Goal: Task Accomplishment & Management: Use online tool/utility

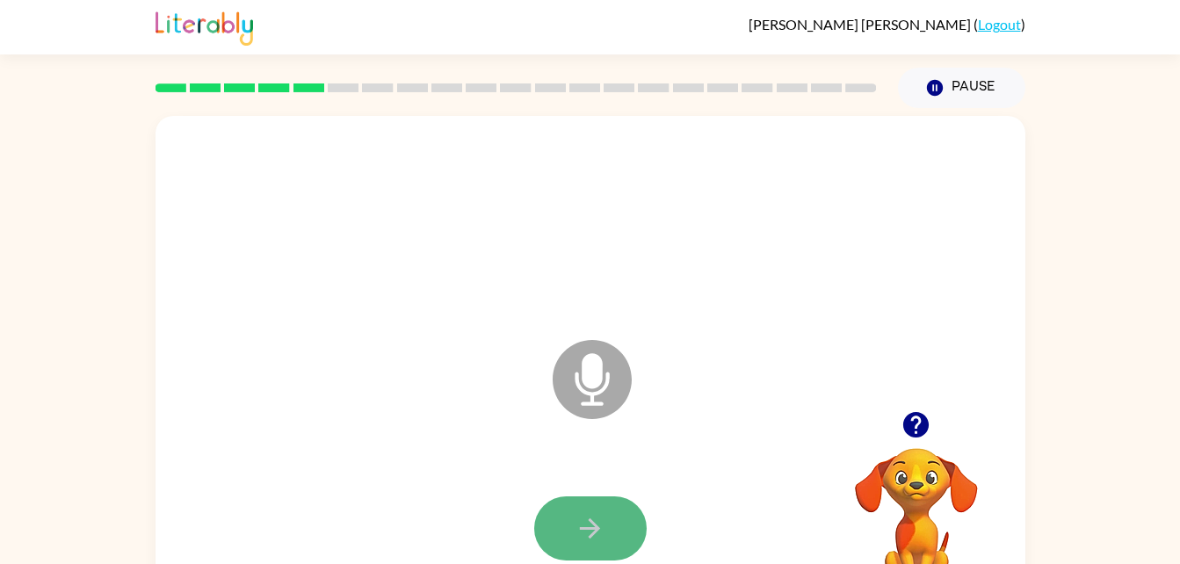
click at [598, 515] on icon "button" at bounding box center [590, 528] width 31 height 31
click at [591, 545] on button "button" at bounding box center [590, 528] width 112 height 64
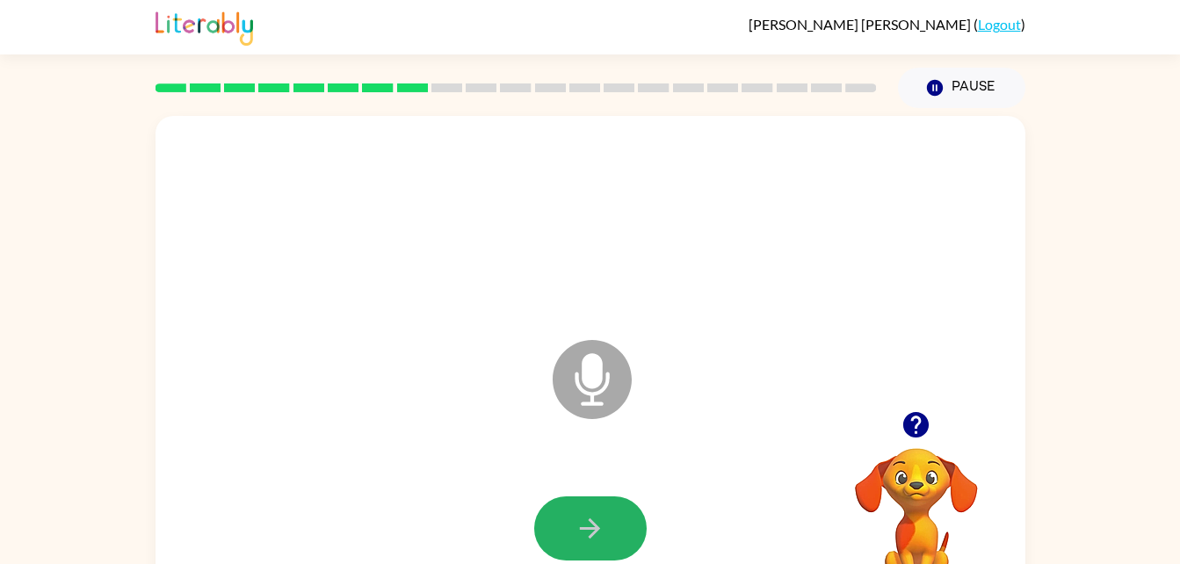
drag, startPoint x: 591, startPoint y: 544, endPoint x: 594, endPoint y: 528, distance: 16.0
click at [594, 528] on button "button" at bounding box center [590, 528] width 112 height 64
click at [594, 528] on div at bounding box center [590, 528] width 112 height 64
click at [594, 507] on button "button" at bounding box center [590, 528] width 112 height 64
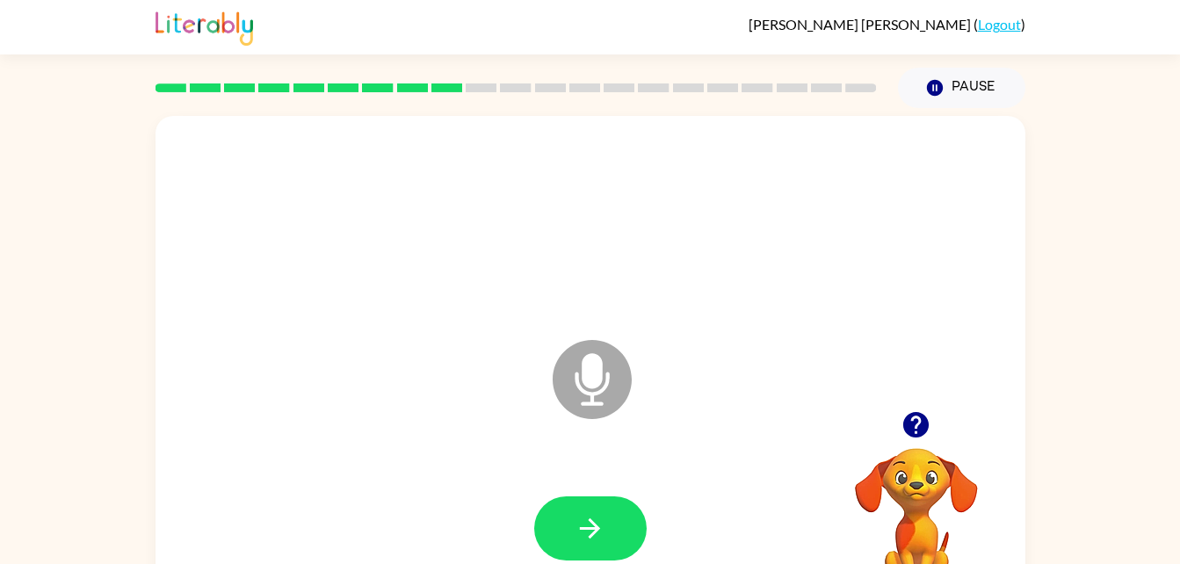
click at [594, 507] on button "button" at bounding box center [590, 528] width 112 height 64
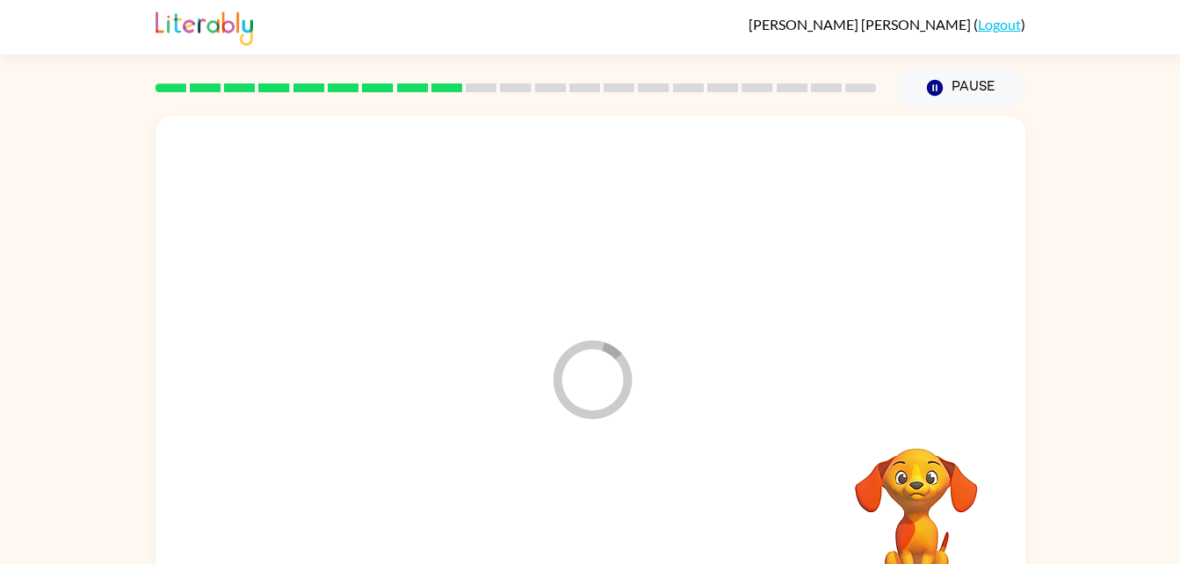
click at [594, 507] on div at bounding box center [590, 529] width 835 height 144
click at [594, 507] on button "button" at bounding box center [590, 528] width 112 height 64
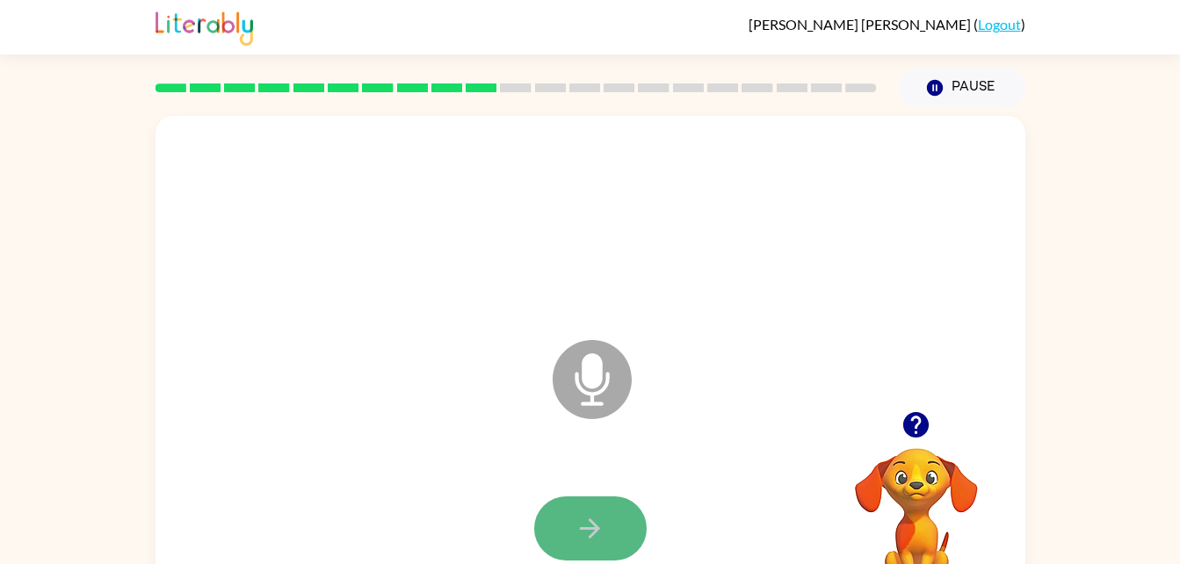
click at [594, 507] on button "button" at bounding box center [590, 528] width 112 height 64
click at [592, 508] on button "button" at bounding box center [590, 528] width 112 height 64
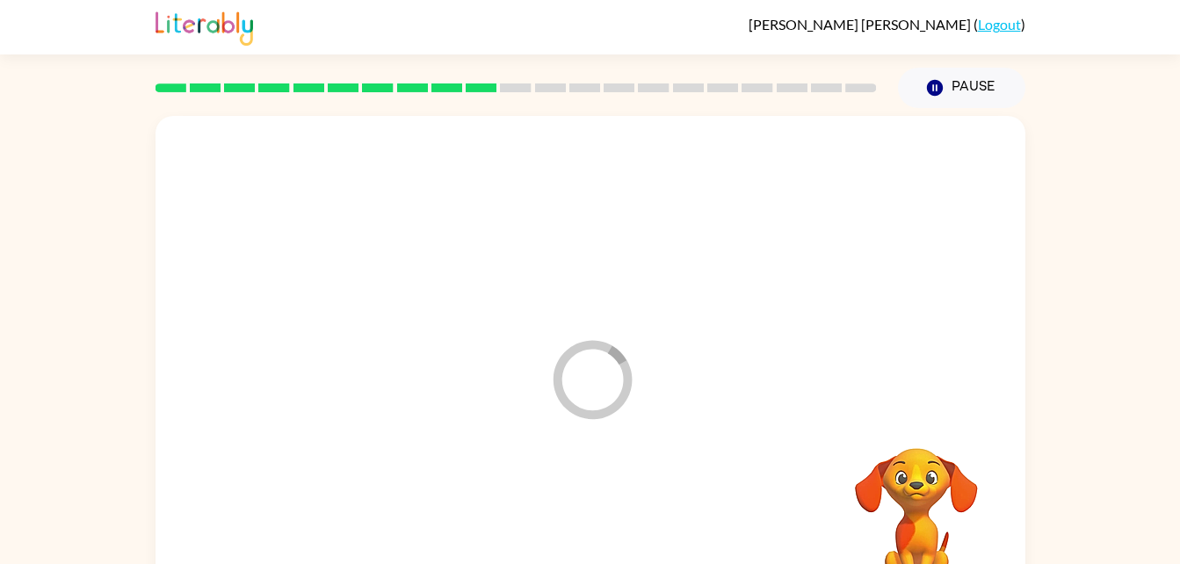
click at [592, 508] on div at bounding box center [590, 529] width 835 height 144
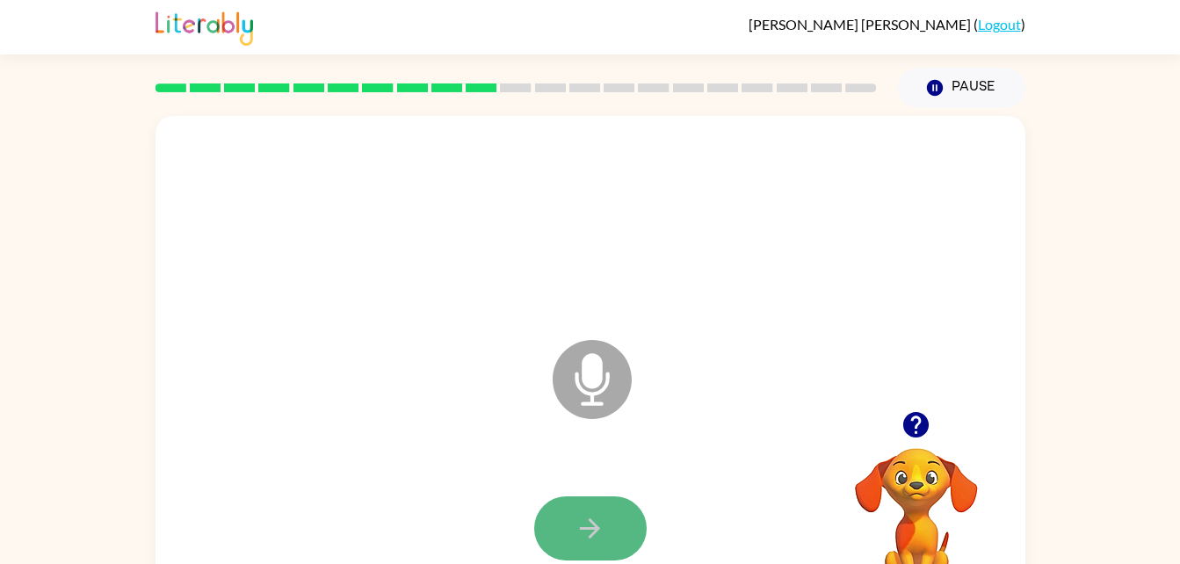
click at [577, 504] on button "button" at bounding box center [590, 528] width 112 height 64
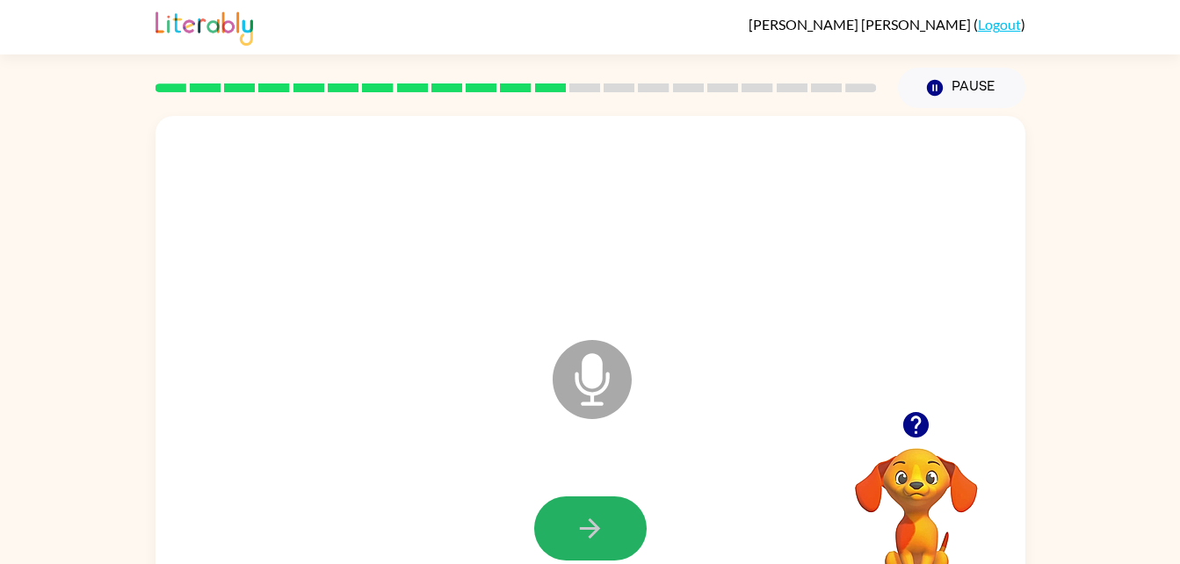
click at [577, 504] on button "button" at bounding box center [590, 528] width 112 height 64
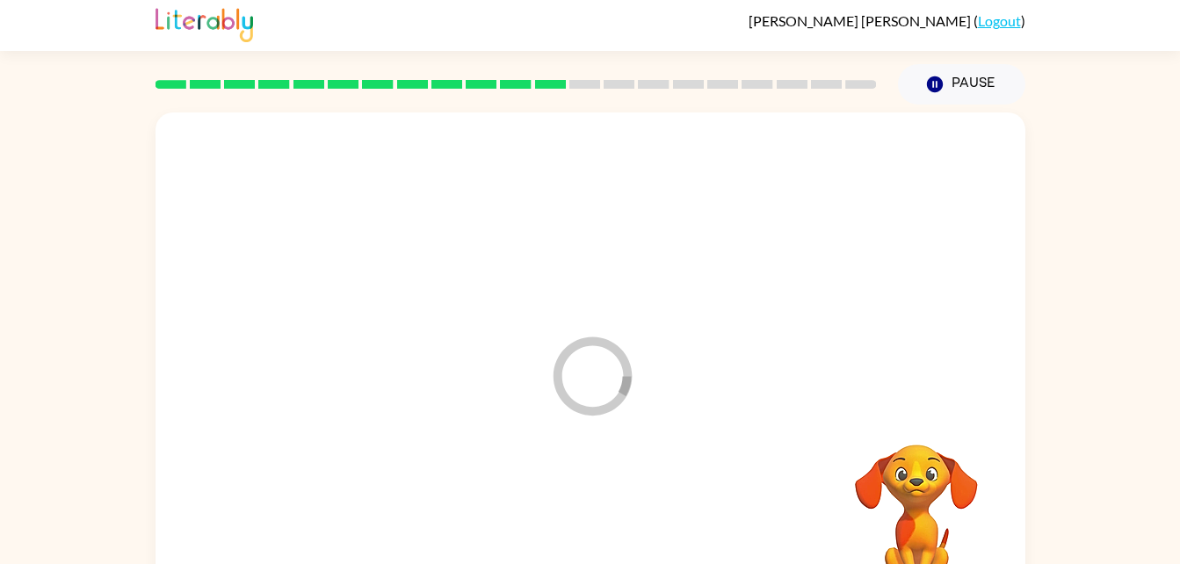
scroll to position [54, 0]
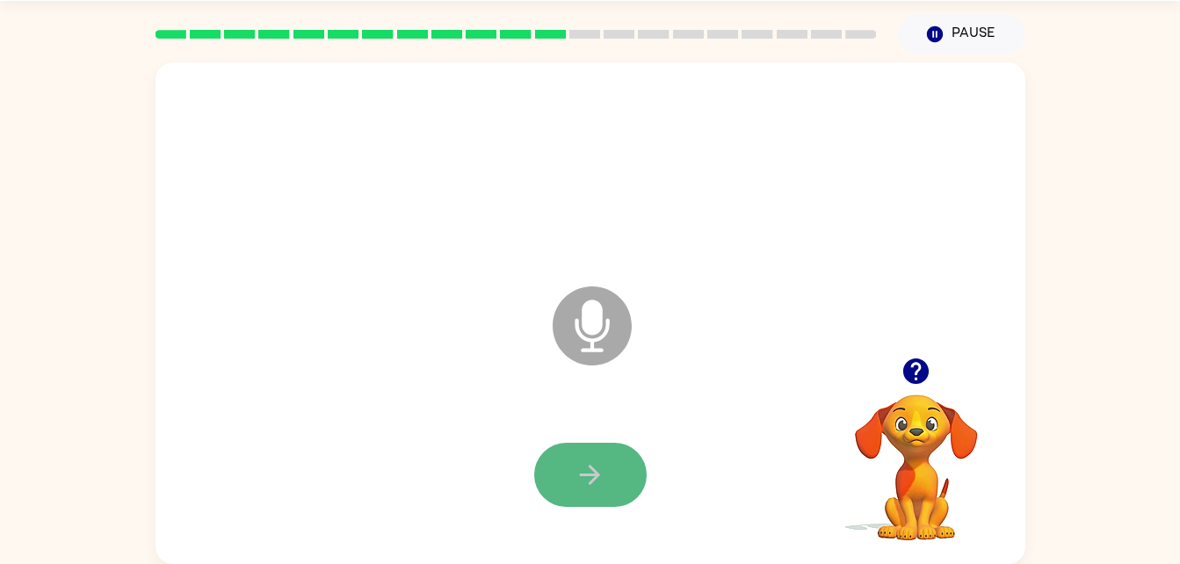
click at [605, 482] on button "button" at bounding box center [590, 475] width 112 height 64
click at [605, 484] on button "button" at bounding box center [590, 475] width 112 height 64
click at [605, 484] on div at bounding box center [590, 475] width 835 height 144
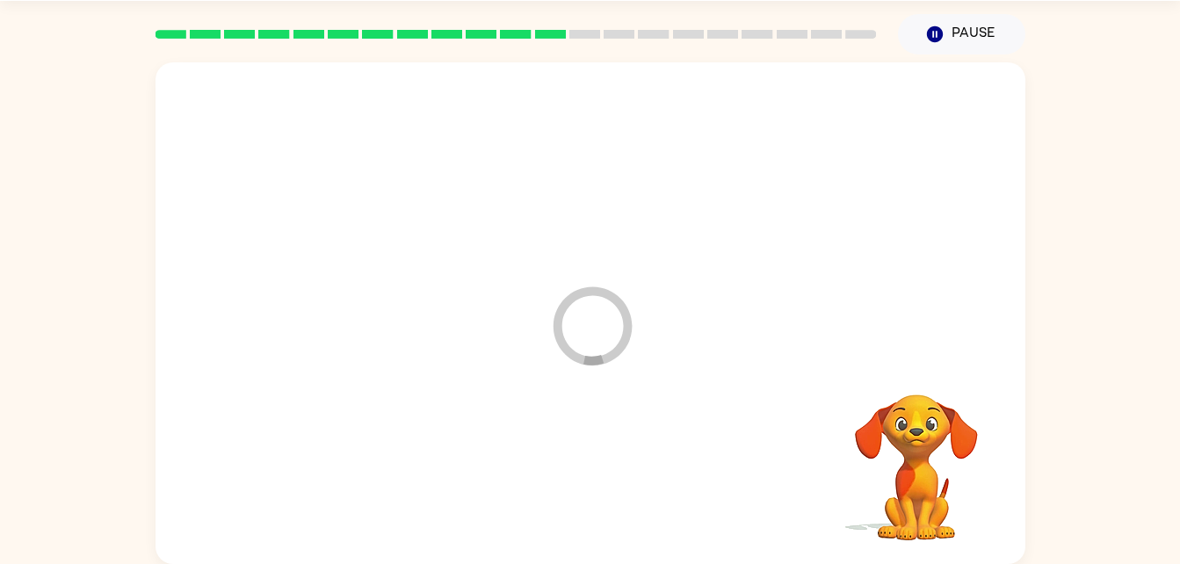
scroll to position [0, 0]
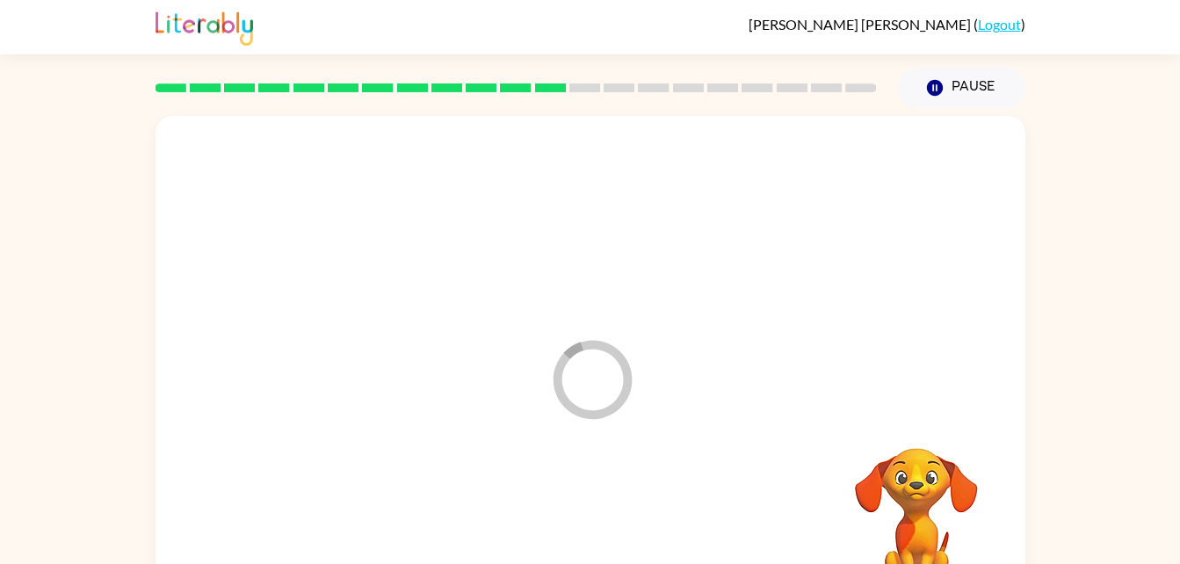
drag, startPoint x: 605, startPoint y: 484, endPoint x: 1037, endPoint y: -65, distance: 698.2
click at [1037, 0] on html "[PERSON_NAME] ( Logout ) Pause Pause Loader Your response is being sent to our …" at bounding box center [590, 309] width 1180 height 618
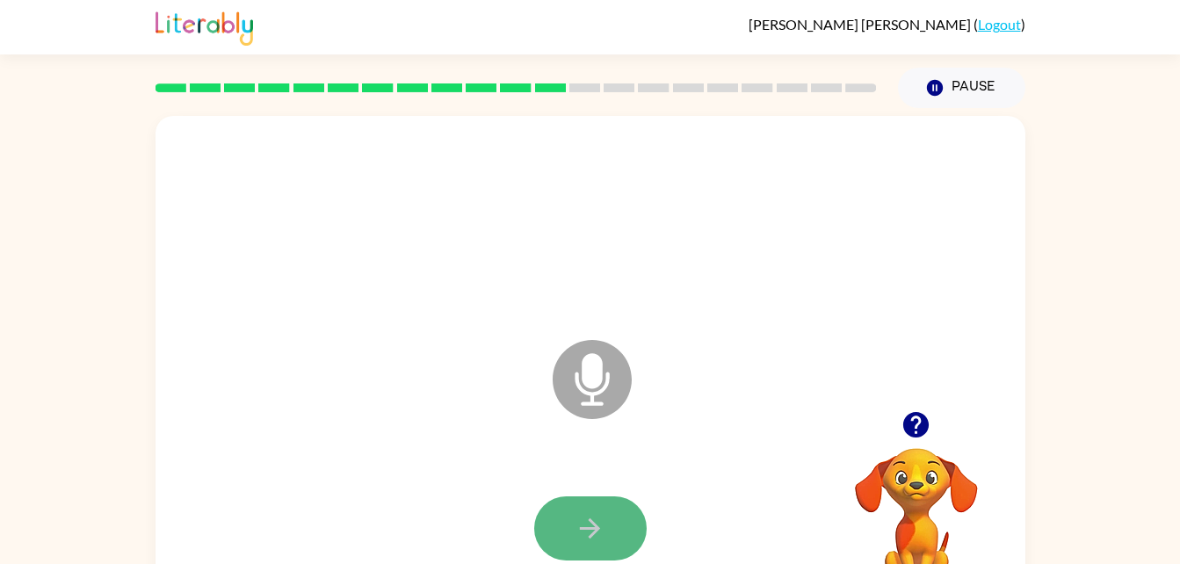
click at [588, 514] on icon "button" at bounding box center [590, 528] width 31 height 31
click at [589, 532] on icon "button" at bounding box center [590, 528] width 31 height 31
click at [596, 547] on button "button" at bounding box center [590, 528] width 112 height 64
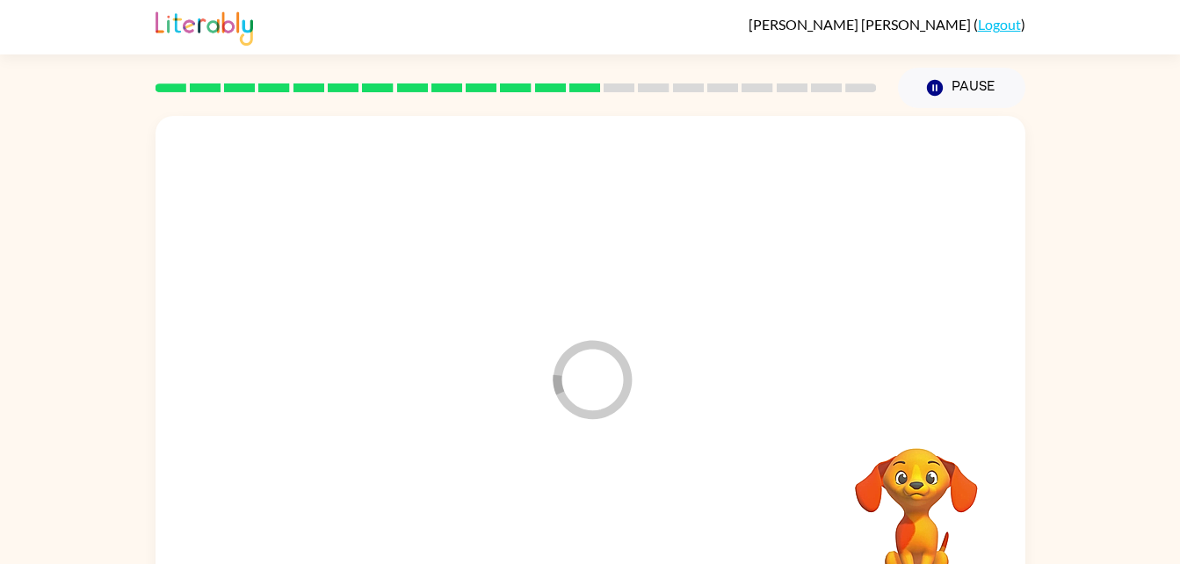
click at [596, 547] on div at bounding box center [590, 529] width 835 height 144
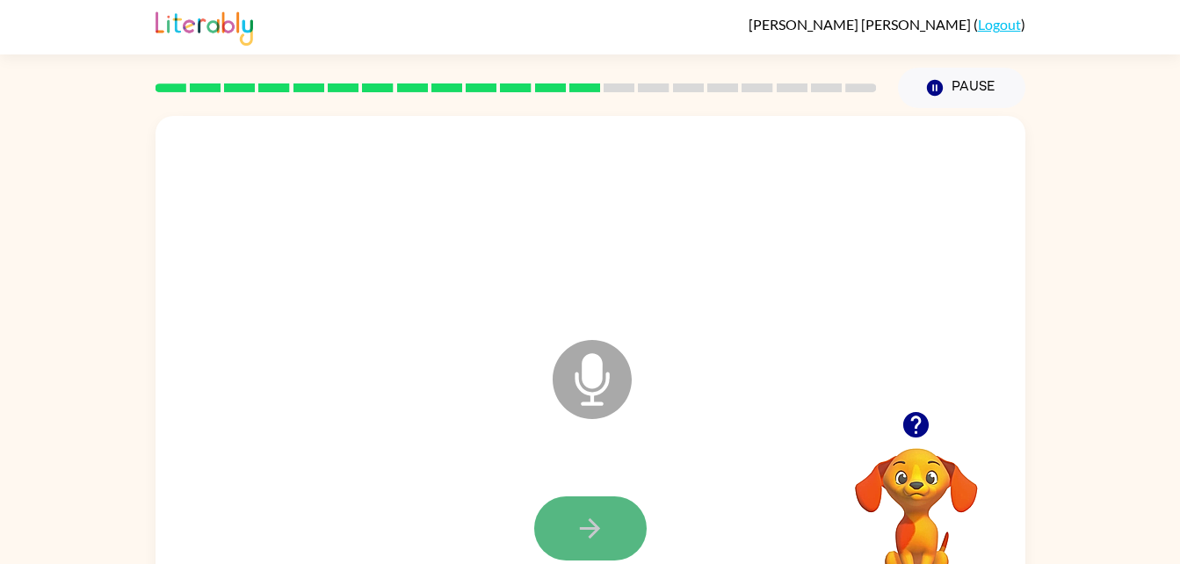
drag, startPoint x: 596, startPoint y: 547, endPoint x: 594, endPoint y: 533, distance: 14.2
click at [594, 533] on icon "button" at bounding box center [590, 528] width 20 height 20
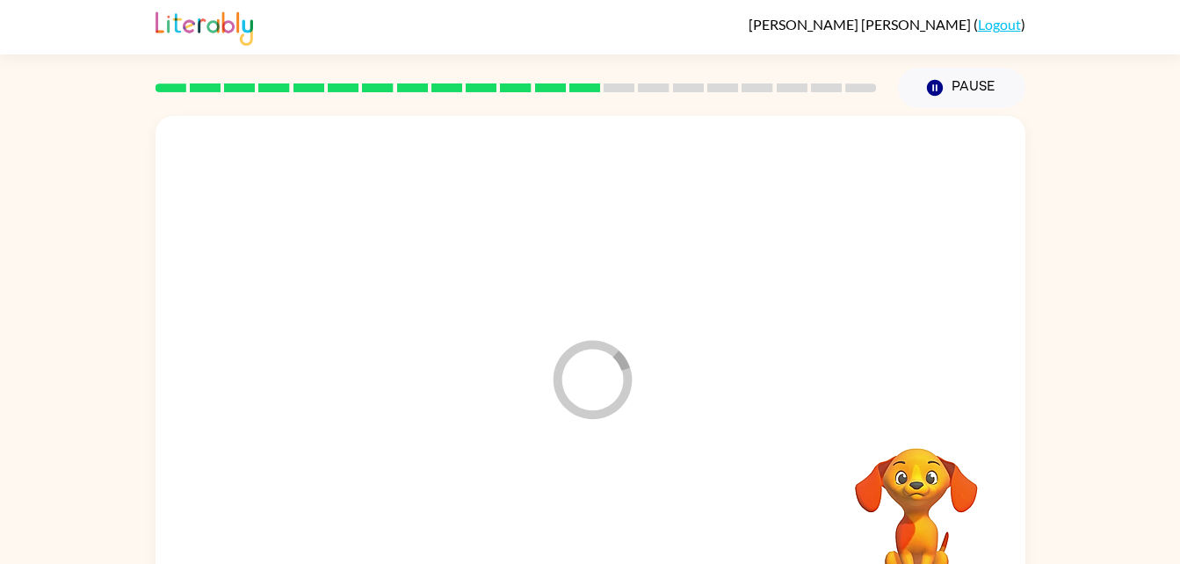
click at [594, 533] on div at bounding box center [590, 529] width 835 height 144
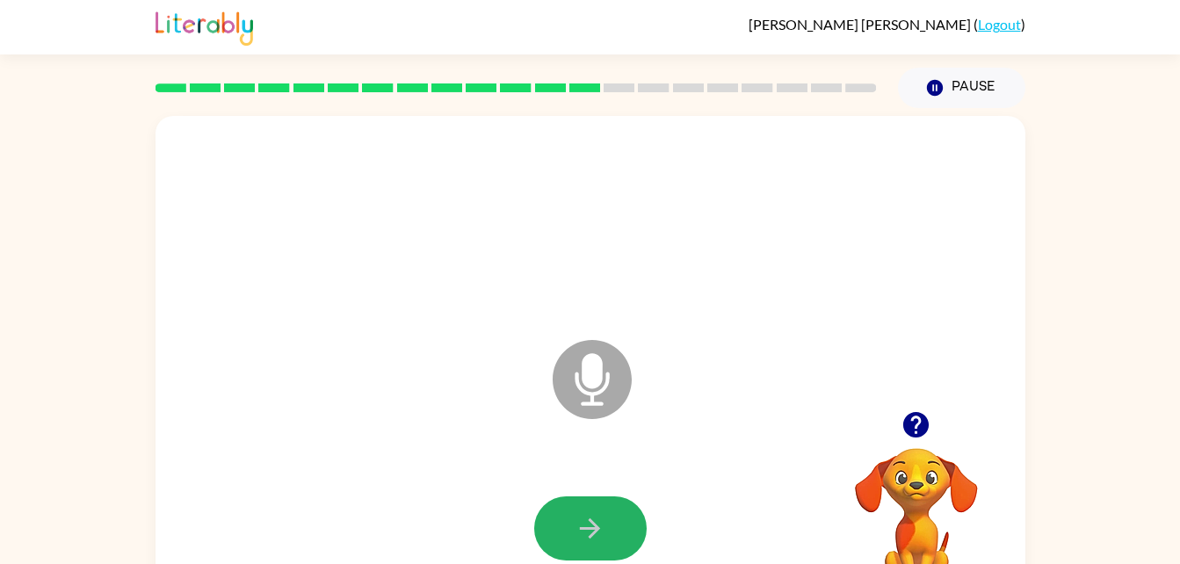
click at [594, 533] on icon "button" at bounding box center [590, 528] width 20 height 20
click at [594, 533] on div at bounding box center [590, 528] width 112 height 64
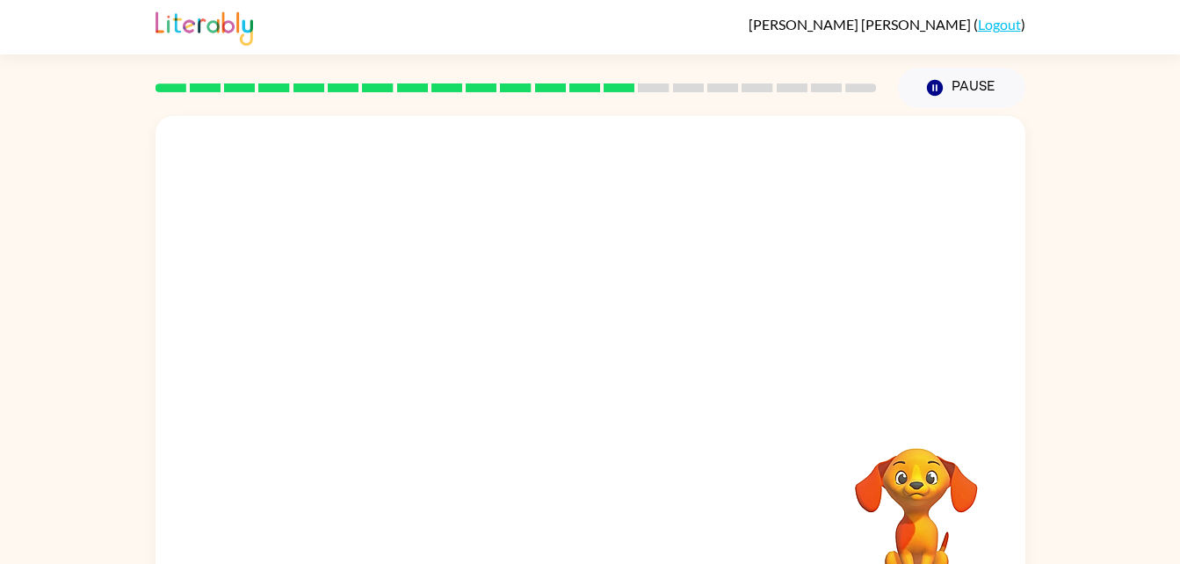
click at [427, 475] on div at bounding box center [590, 529] width 835 height 144
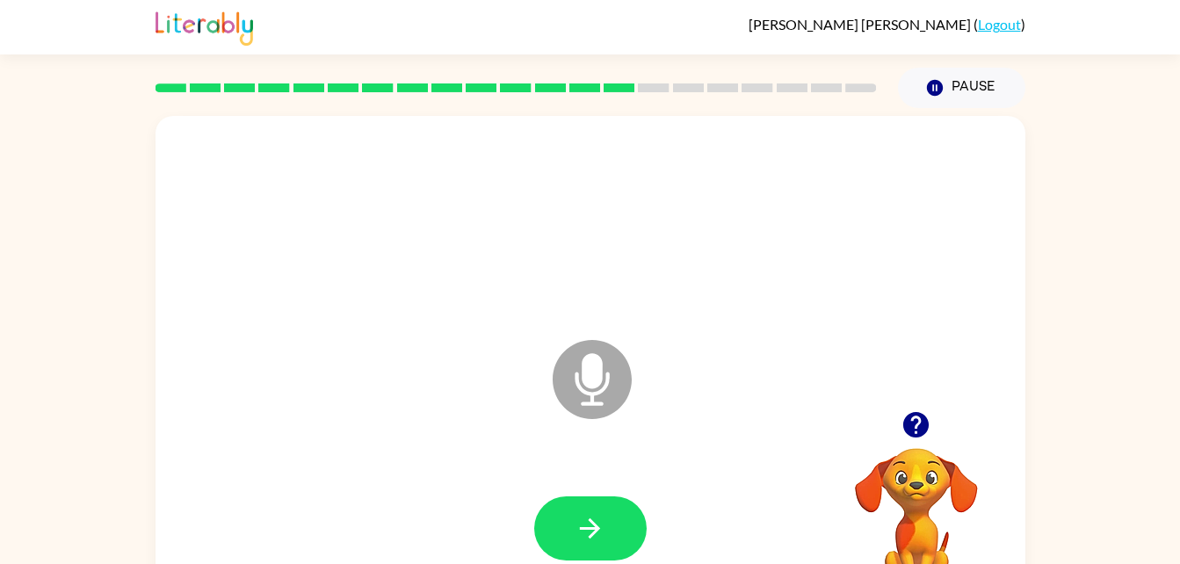
drag, startPoint x: 494, startPoint y: 430, endPoint x: 590, endPoint y: 479, distance: 108.0
click at [590, 479] on div "Microphone The Microphone is here when it is your turn to talk" at bounding box center [590, 367] width 870 height 502
click at [589, 497] on button "button" at bounding box center [590, 528] width 112 height 64
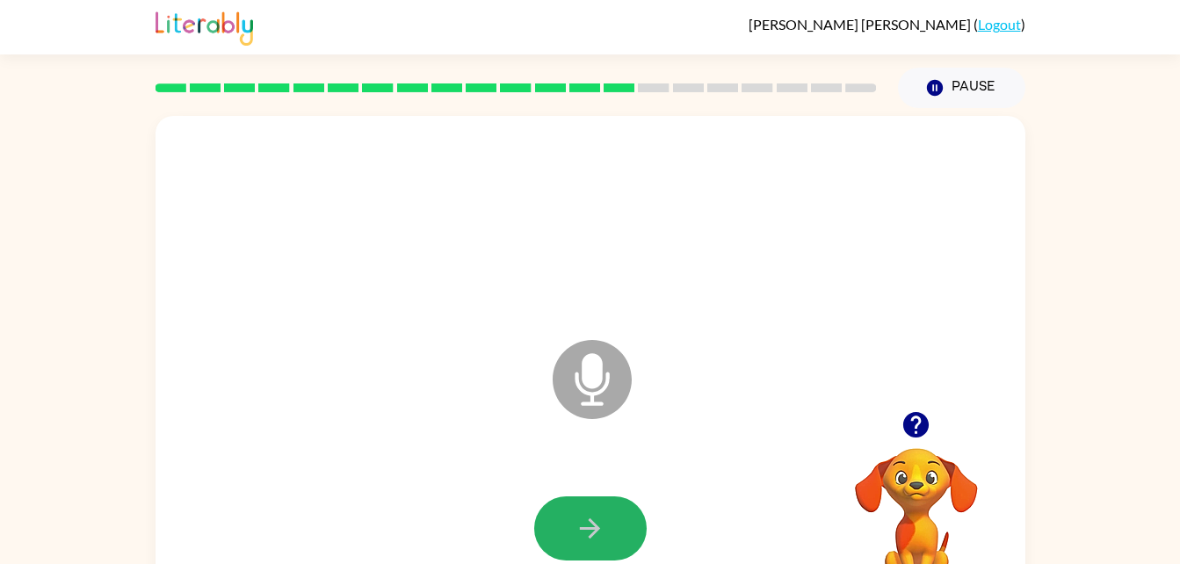
click at [589, 497] on button "button" at bounding box center [590, 528] width 112 height 64
click at [603, 499] on button "button" at bounding box center [590, 528] width 112 height 64
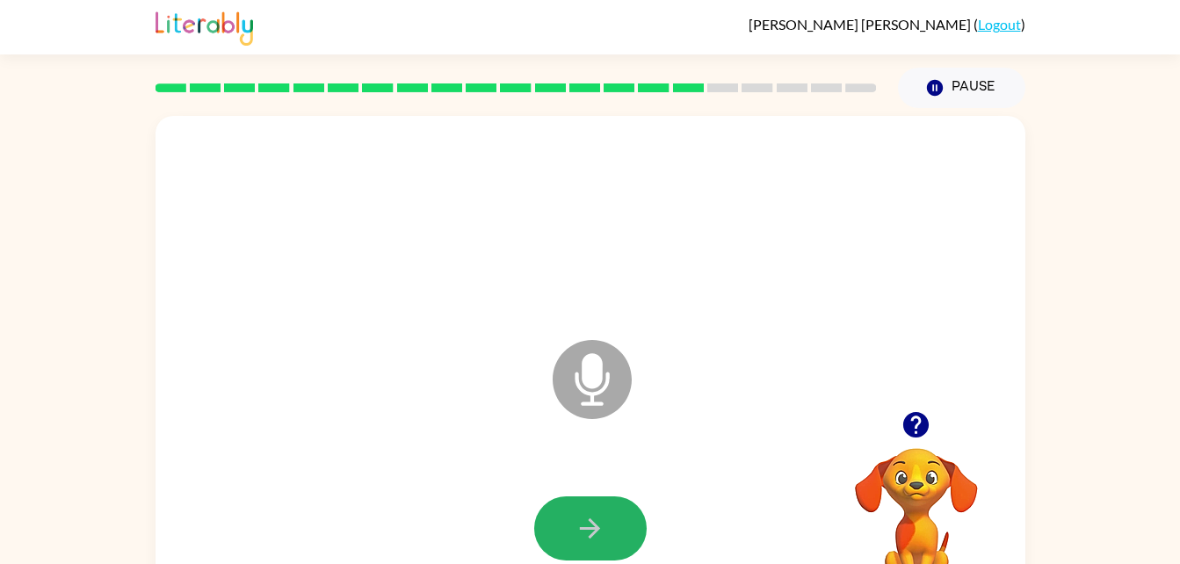
click at [603, 499] on button "button" at bounding box center [590, 528] width 112 height 64
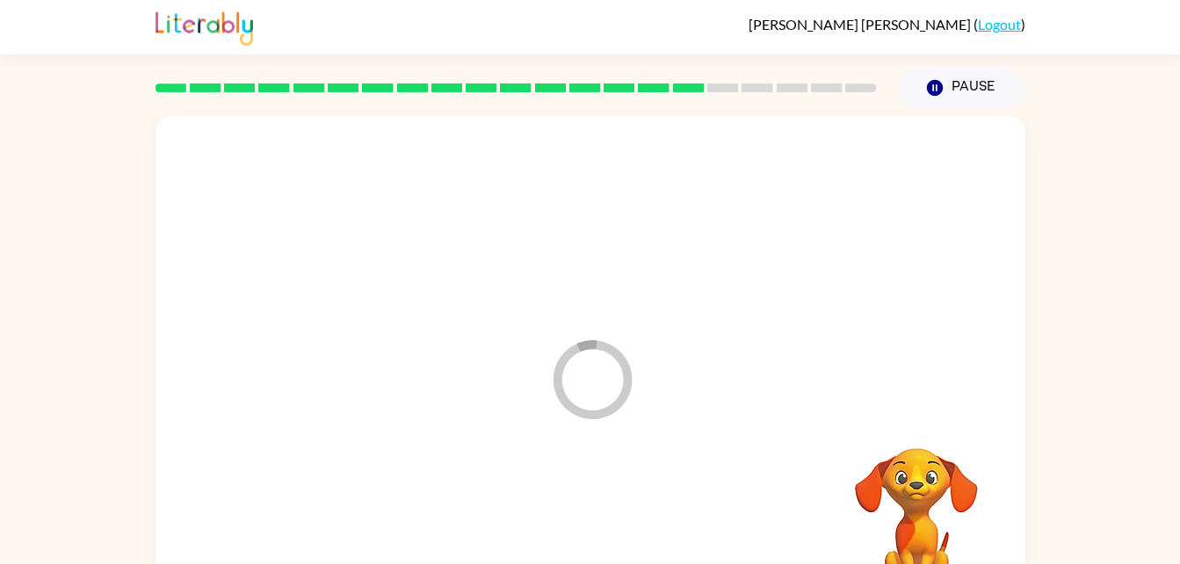
click at [603, 499] on div at bounding box center [590, 529] width 835 height 144
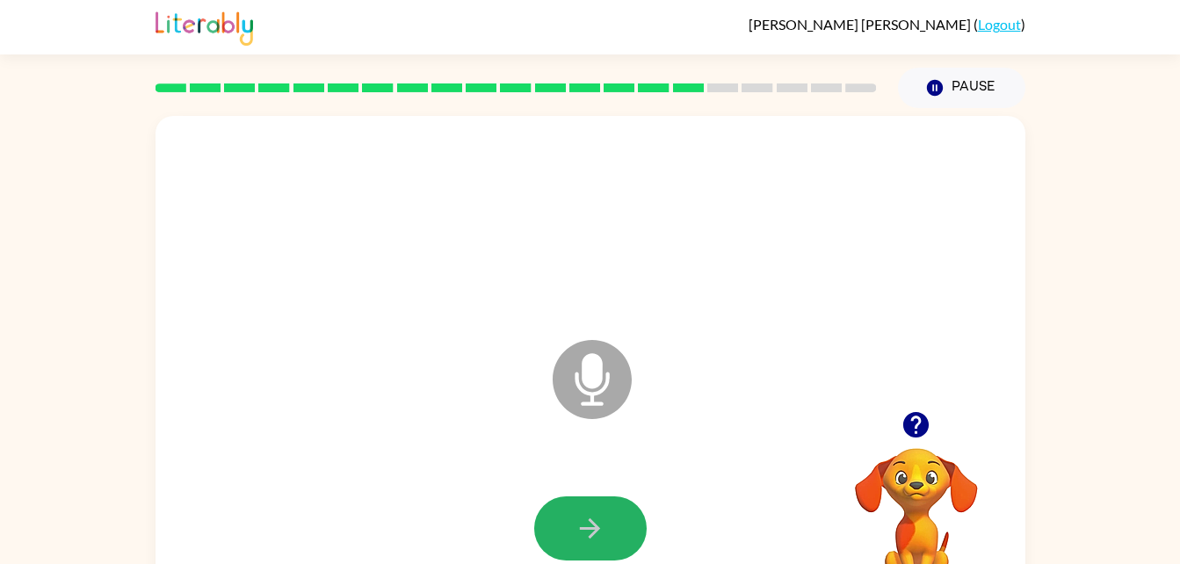
click at [603, 499] on button "button" at bounding box center [590, 528] width 112 height 64
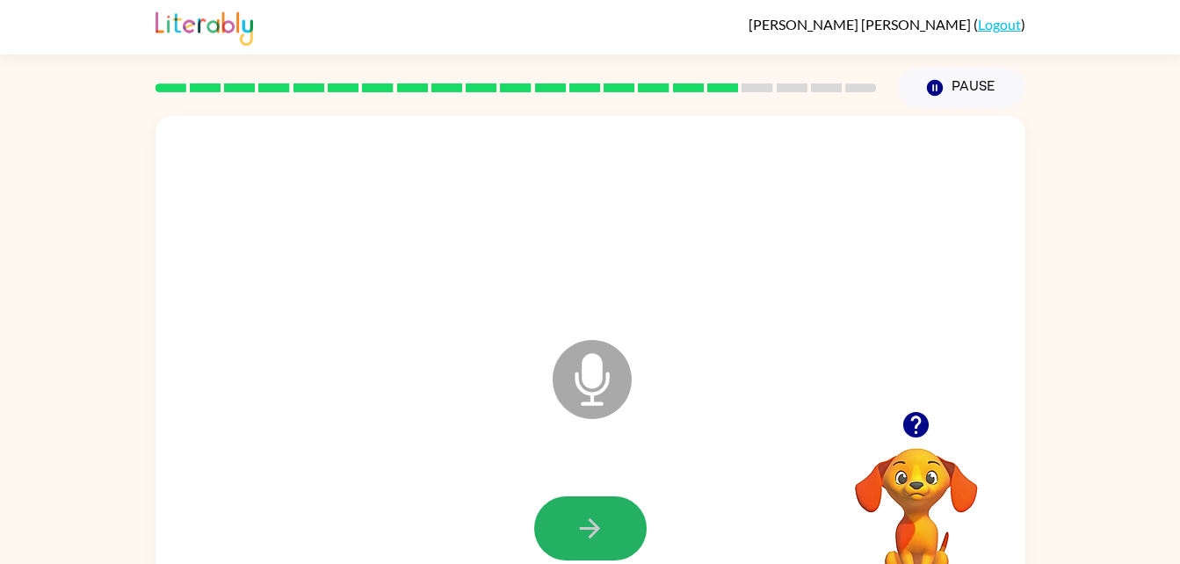
click at [603, 499] on button "button" at bounding box center [590, 528] width 112 height 64
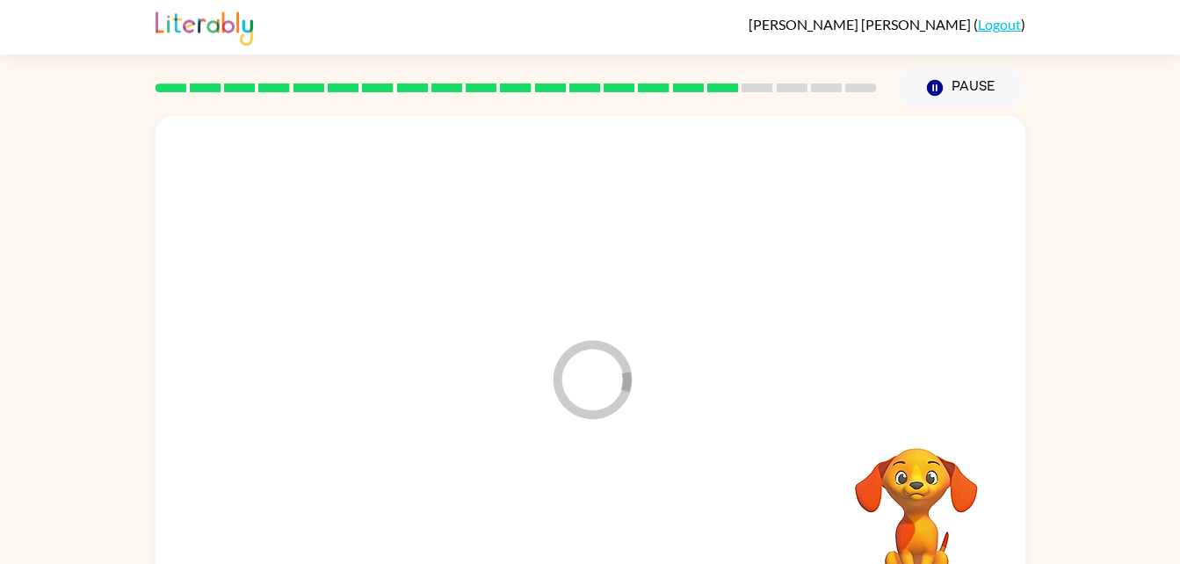
click at [603, 499] on div at bounding box center [590, 529] width 835 height 144
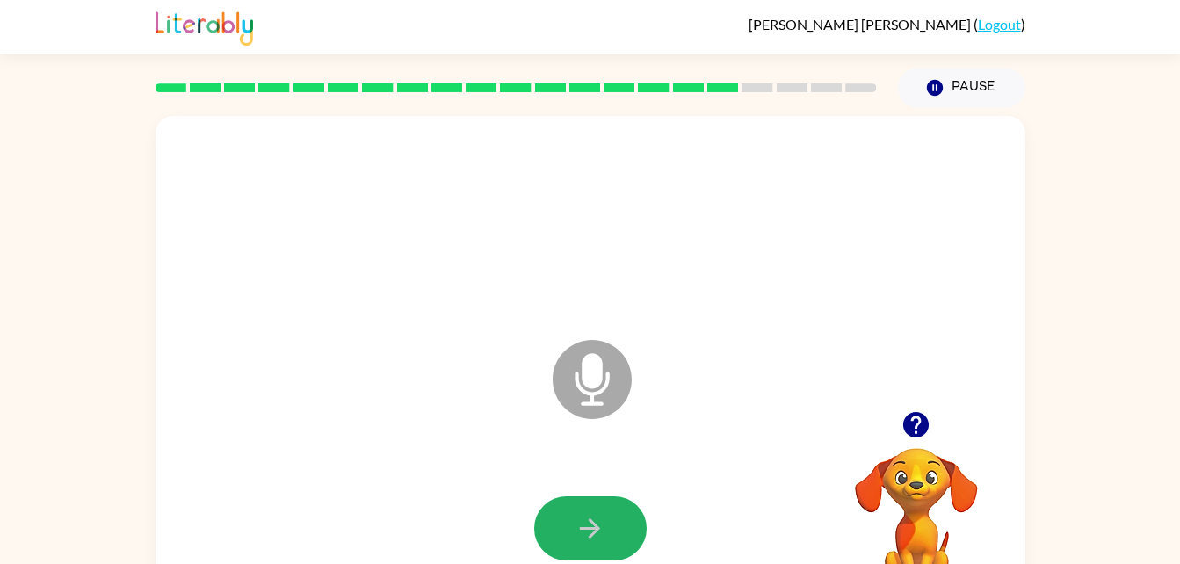
click at [603, 499] on button "button" at bounding box center [590, 528] width 112 height 64
click at [604, 499] on button "button" at bounding box center [590, 528] width 112 height 64
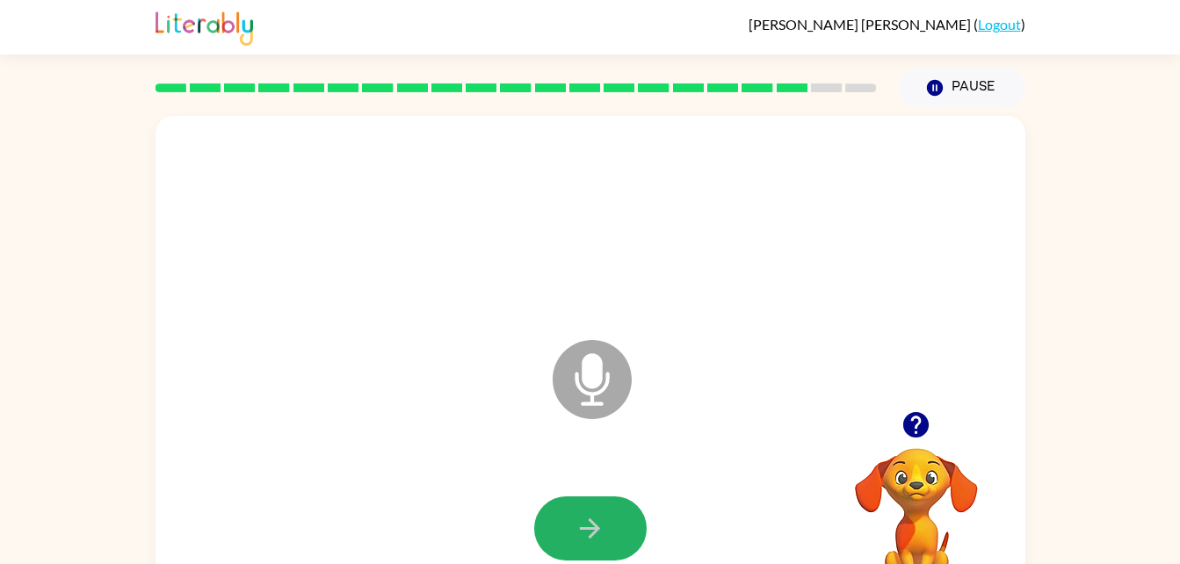
click at [606, 505] on button "button" at bounding box center [590, 528] width 112 height 64
drag, startPoint x: 606, startPoint y: 505, endPoint x: 611, endPoint y: 515, distance: 11.0
click at [611, 515] on button "button" at bounding box center [590, 528] width 112 height 64
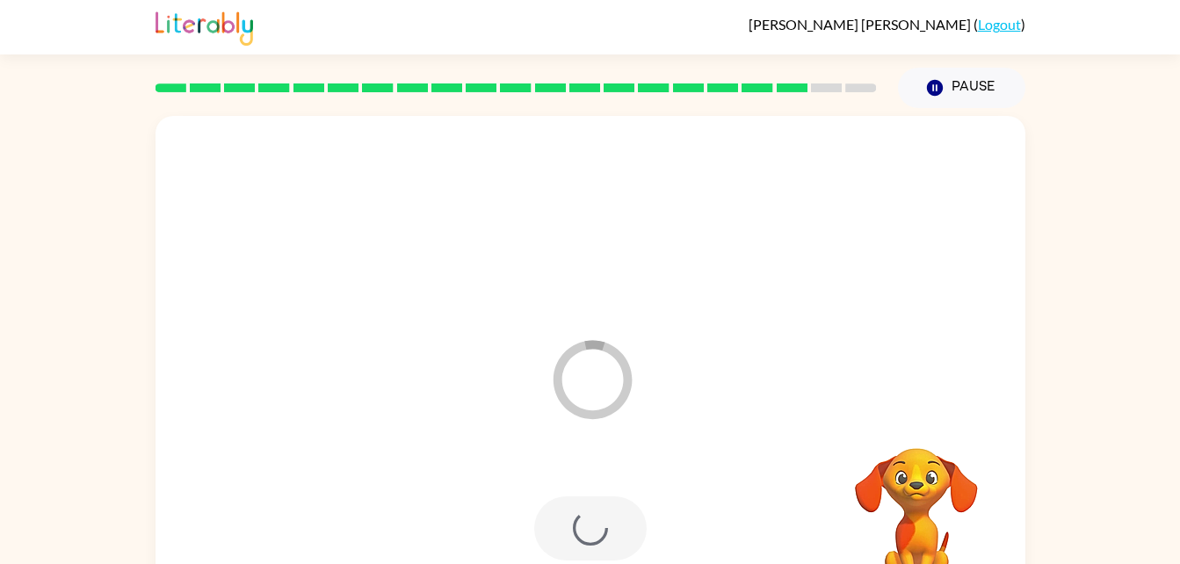
click at [611, 515] on div at bounding box center [590, 528] width 112 height 64
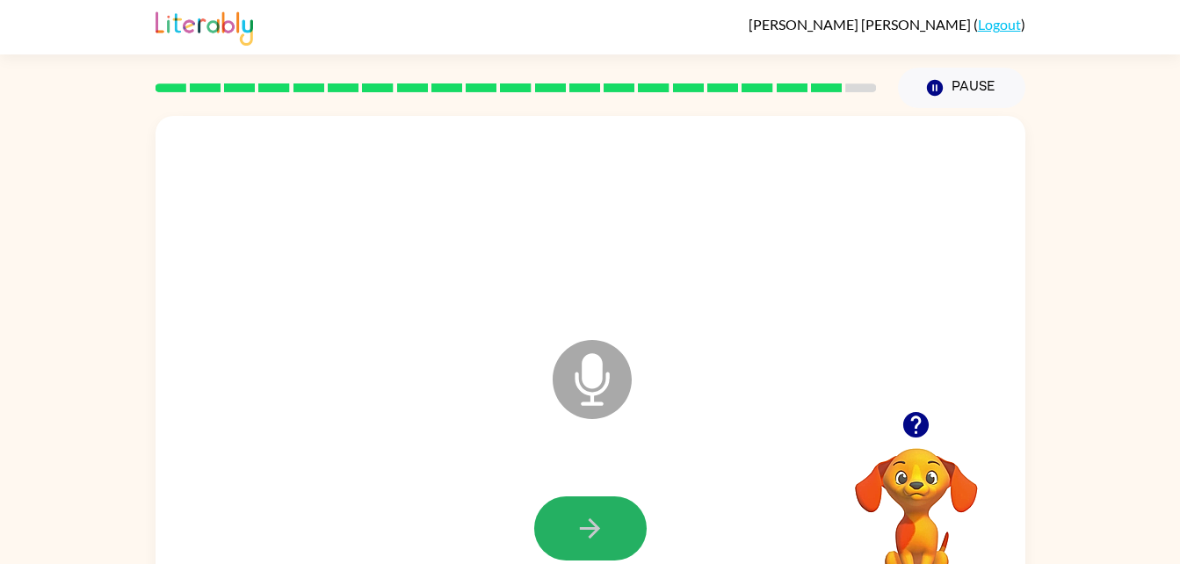
click at [611, 515] on button "button" at bounding box center [590, 528] width 112 height 64
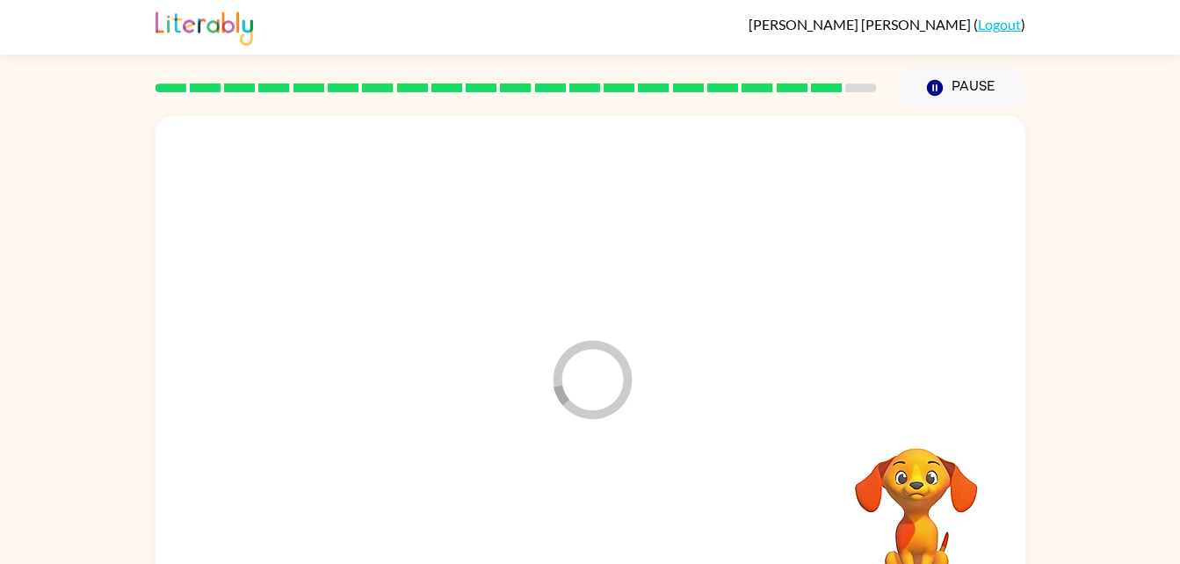
click at [611, 515] on div at bounding box center [590, 529] width 835 height 144
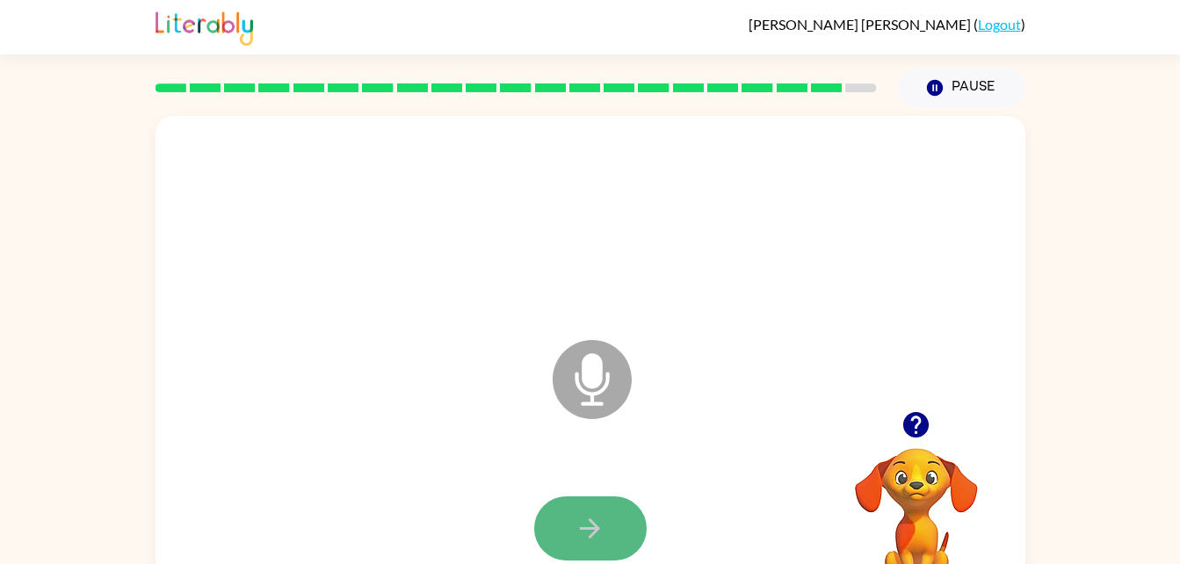
click at [552, 513] on button "button" at bounding box center [590, 528] width 112 height 64
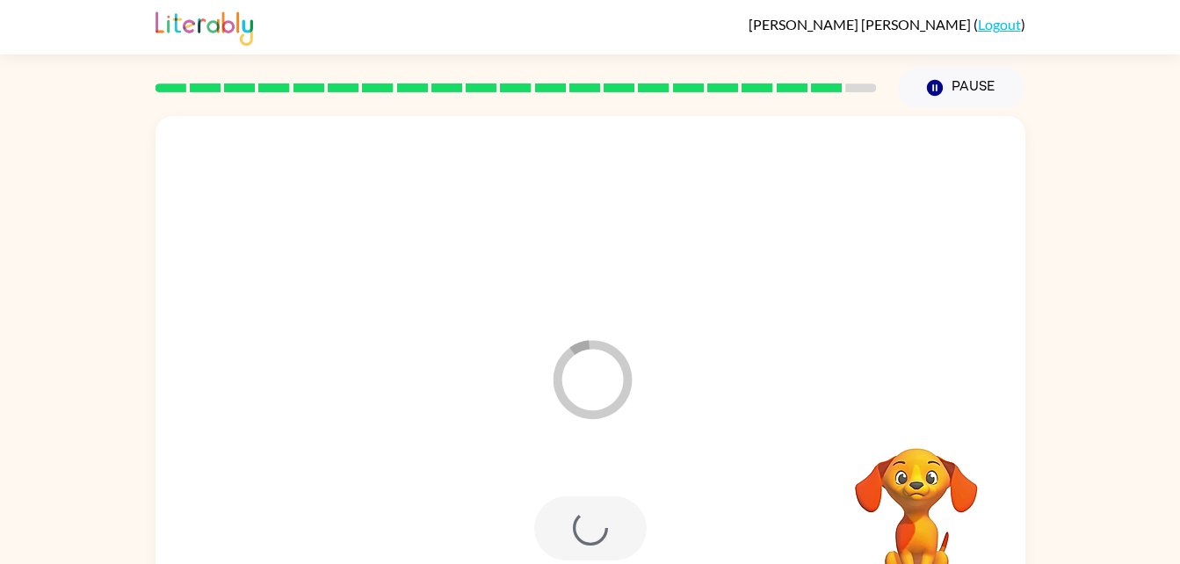
drag, startPoint x: 552, startPoint y: 513, endPoint x: 546, endPoint y: 435, distance: 78.4
click at [546, 435] on div "Loader Your response is being sent to our graders" at bounding box center [590, 367] width 870 height 502
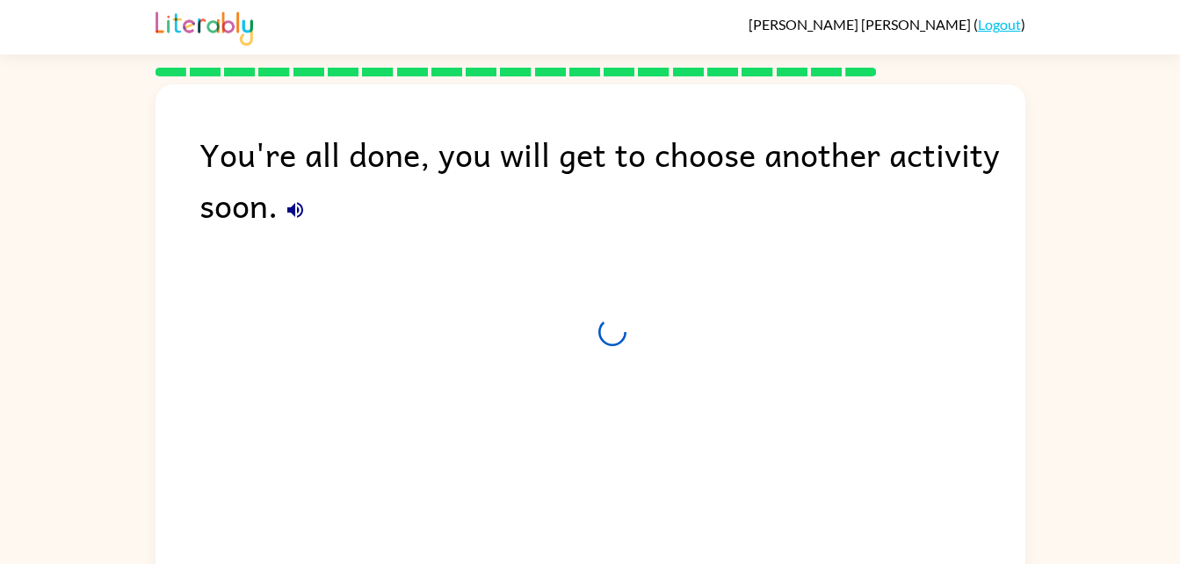
click at [763, 390] on div "You're all done, you will get to choose another activity soon." at bounding box center [590, 330] width 870 height 493
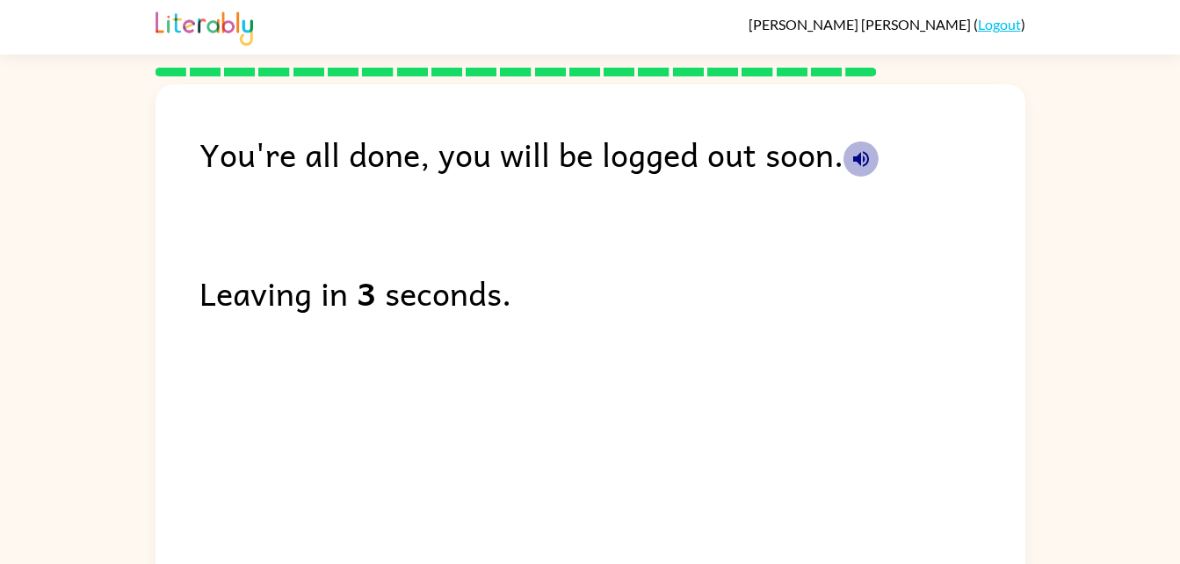
click at [868, 149] on icon "button" at bounding box center [860, 158] width 21 height 21
